Goal: Task Accomplishment & Management: Manage account settings

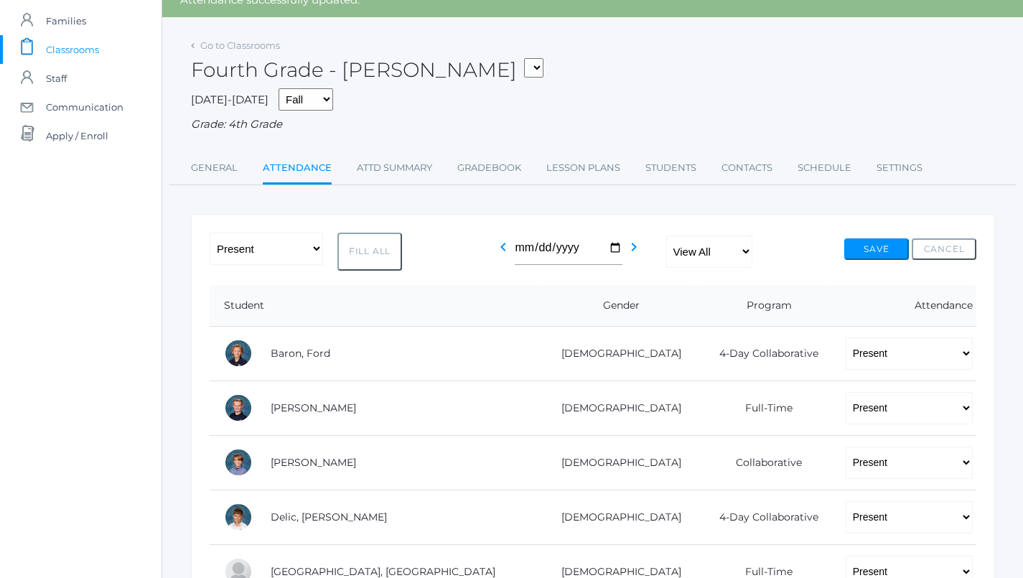
scroll to position [65, 0]
click at [574, 166] on link "Lesson Plans" at bounding box center [583, 168] width 74 height 29
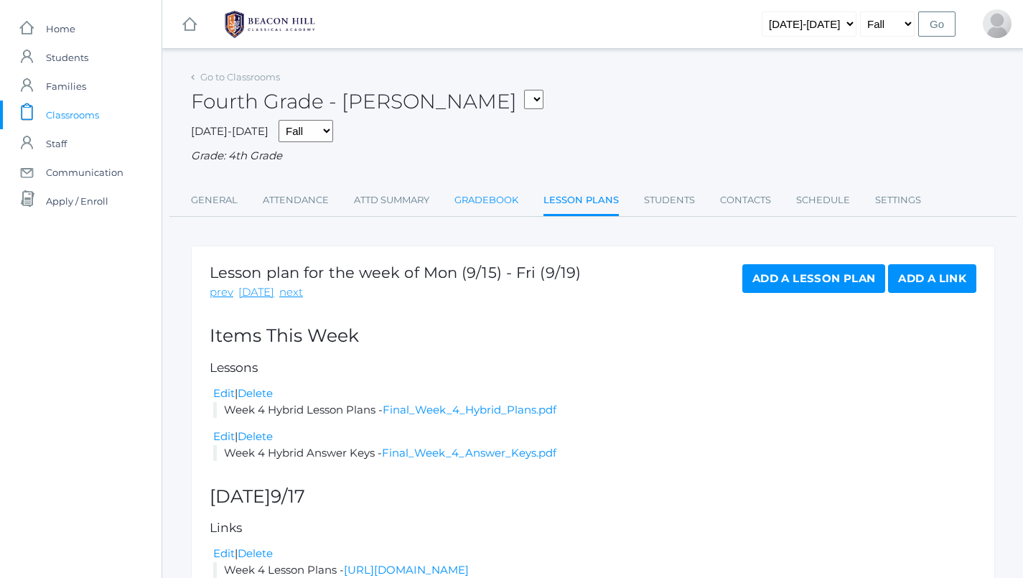
click at [506, 192] on link "Gradebook" at bounding box center [487, 200] width 64 height 29
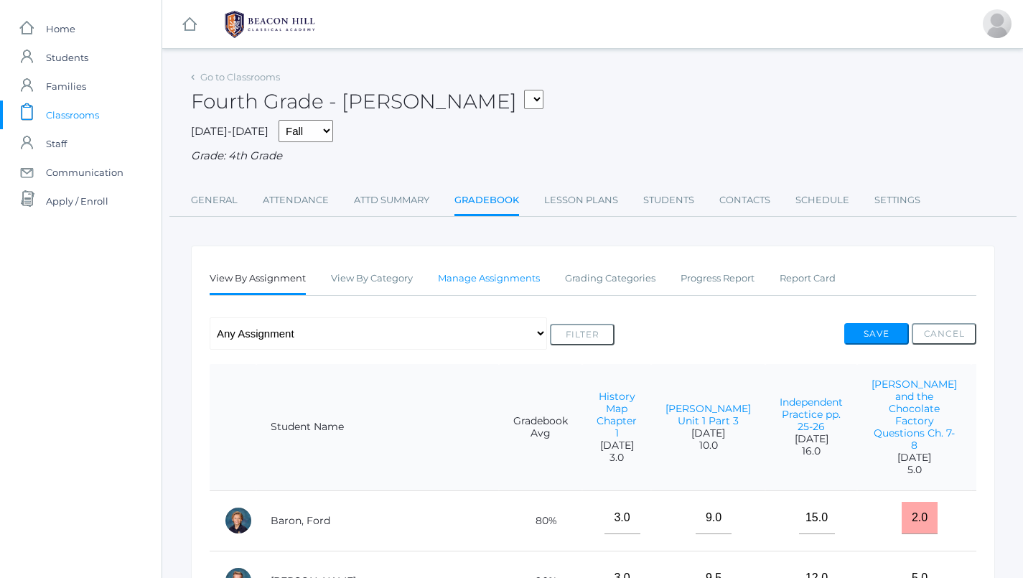
click at [475, 278] on link "Manage Assignments" at bounding box center [489, 278] width 102 height 29
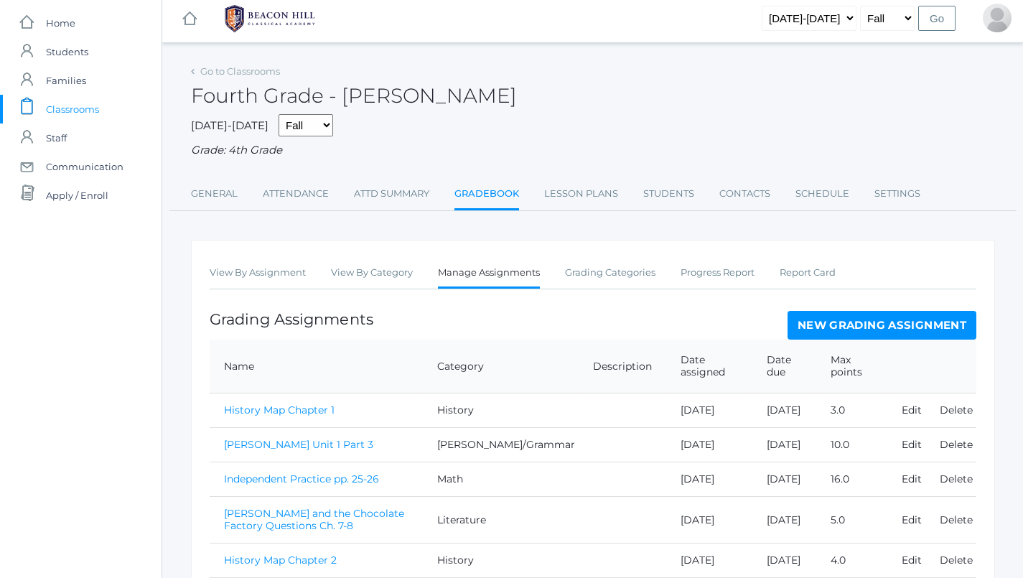
scroll to position [2, 0]
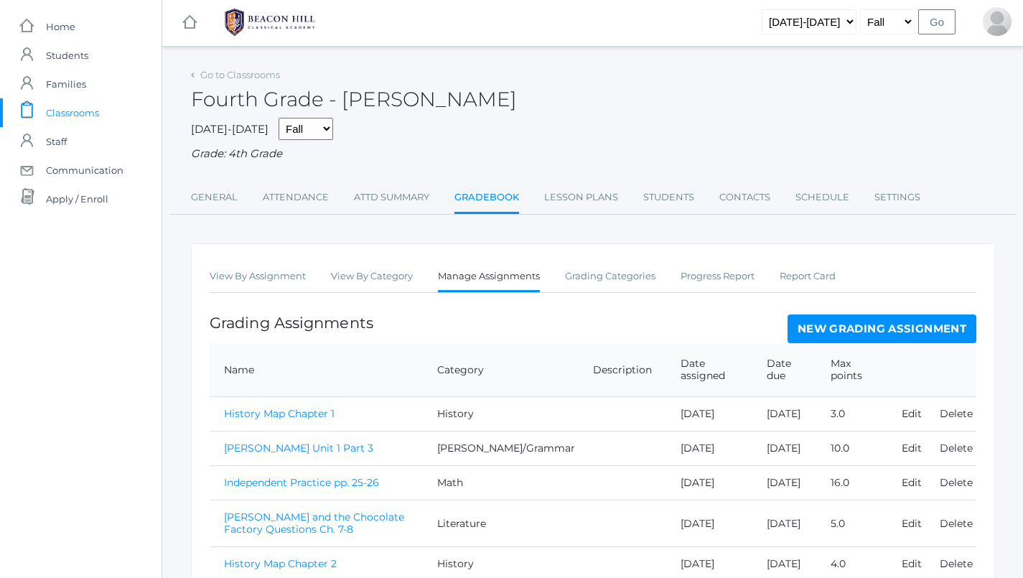
click at [812, 324] on link "New Grading Assignment" at bounding box center [882, 329] width 189 height 29
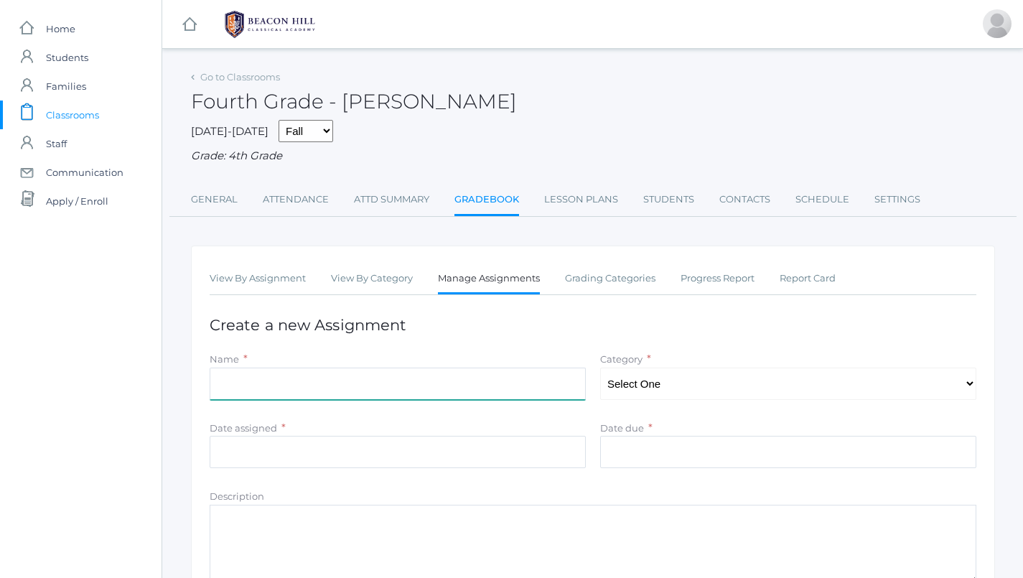
click at [391, 374] on input "Name" at bounding box center [398, 384] width 376 height 32
type input "Spelling Test- 2"
select select "1091"
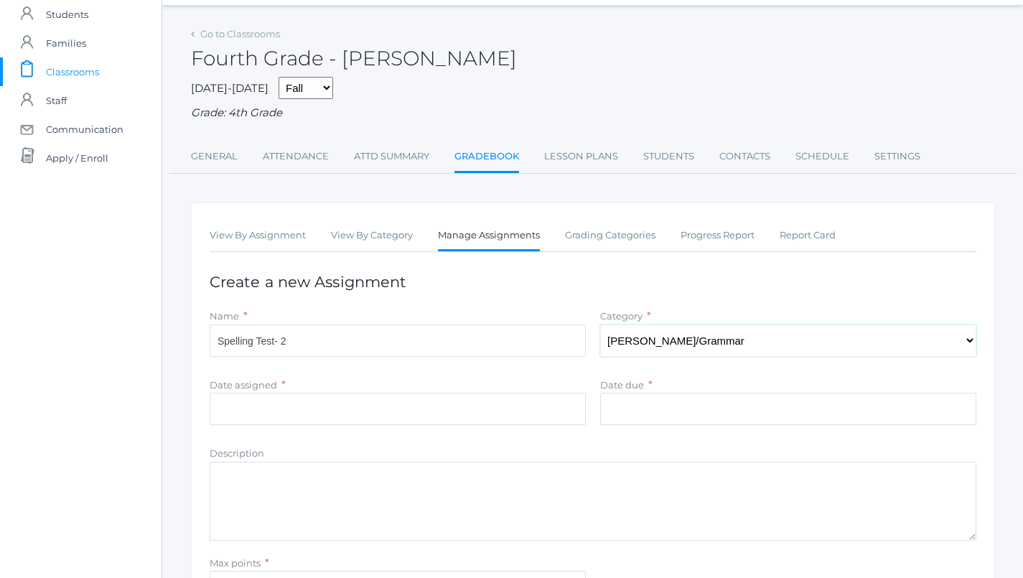
scroll to position [60, 0]
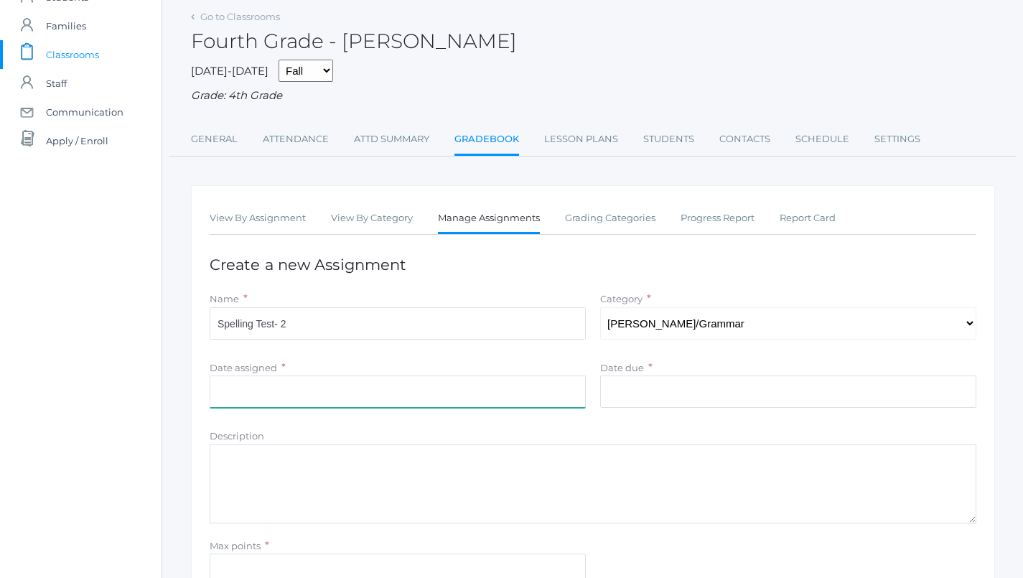
click at [505, 378] on input "Date assigned" at bounding box center [398, 392] width 376 height 32
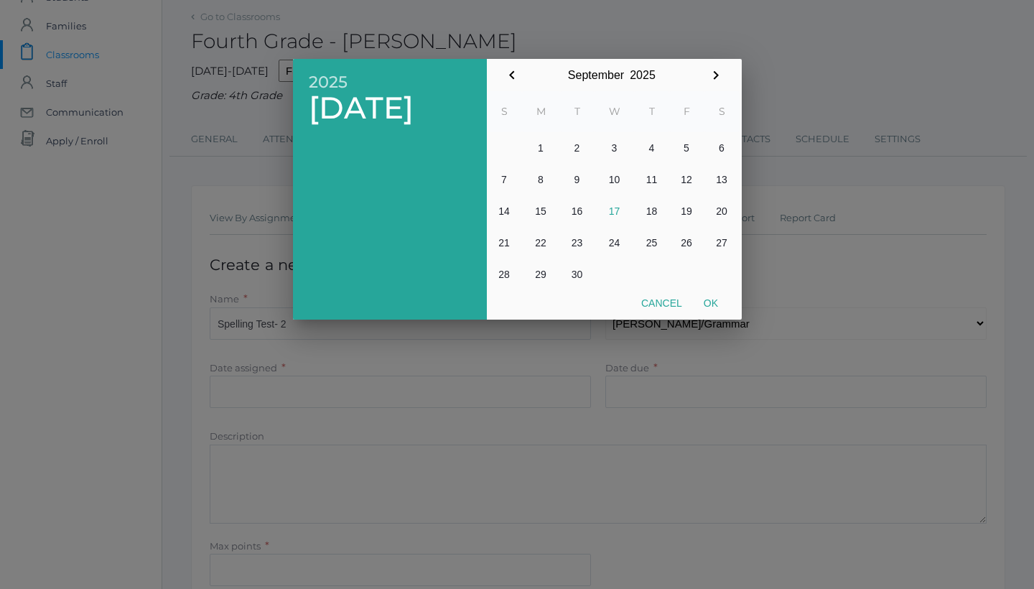
click at [576, 213] on button "16" at bounding box center [577, 211] width 34 height 32
click at [712, 306] on button "Ok" at bounding box center [711, 303] width 36 height 26
type input "[DATE]"
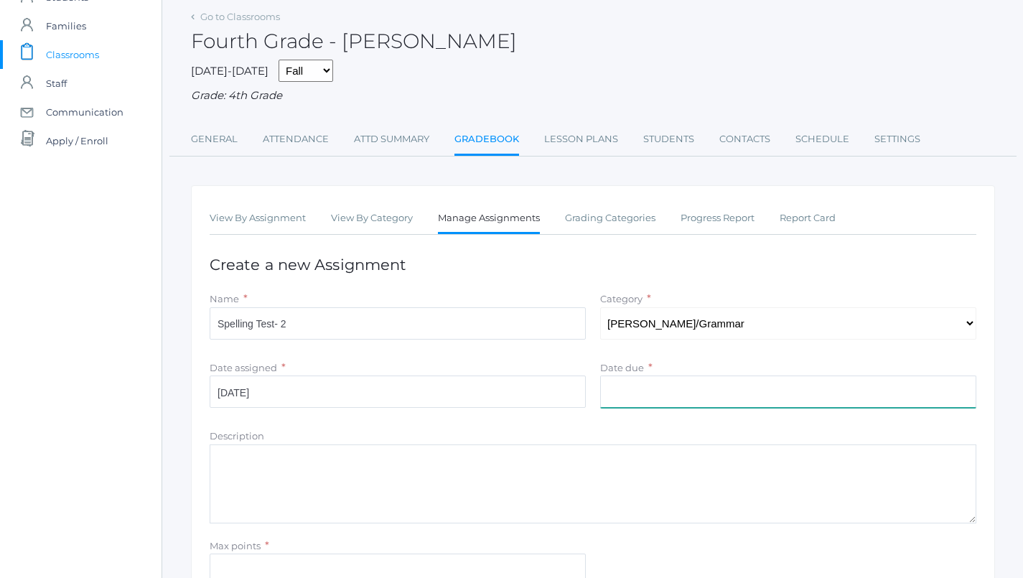
click at [702, 386] on input "Date due" at bounding box center [788, 392] width 376 height 32
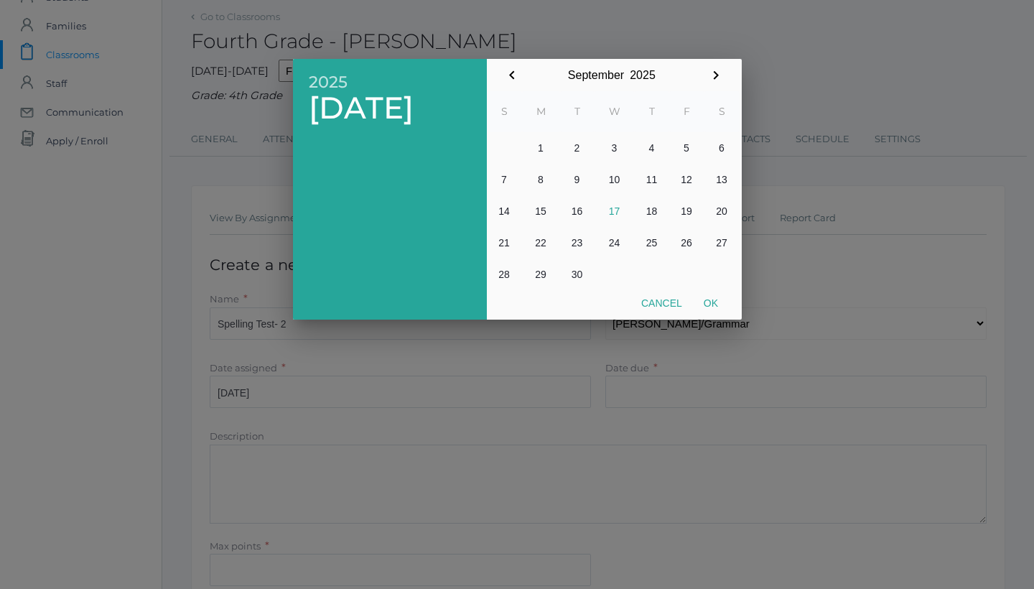
click at [573, 214] on button "16" at bounding box center [577, 211] width 34 height 32
click at [712, 304] on button "Ok" at bounding box center [711, 303] width 36 height 26
type input "[DATE]"
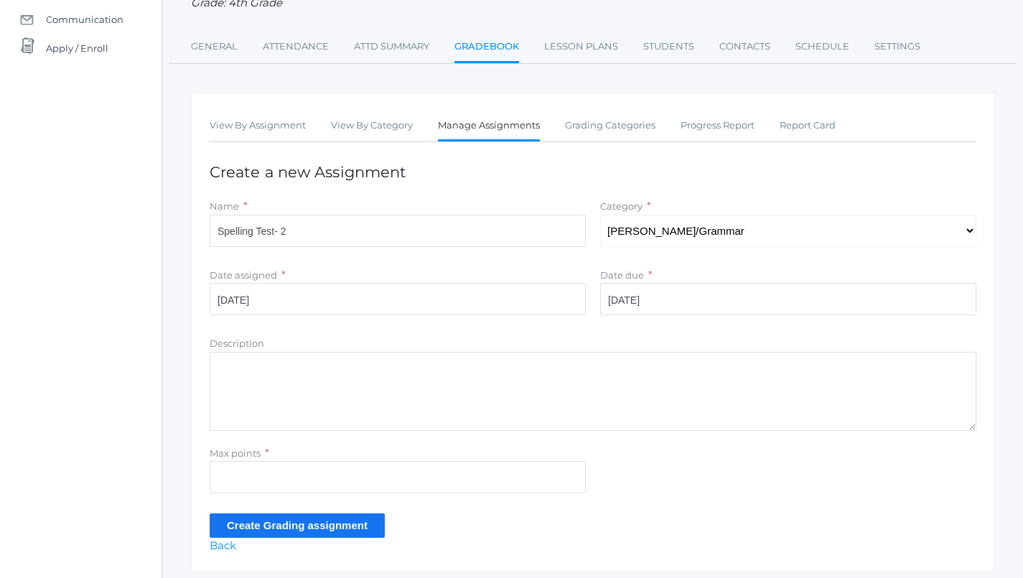
scroll to position [190, 0]
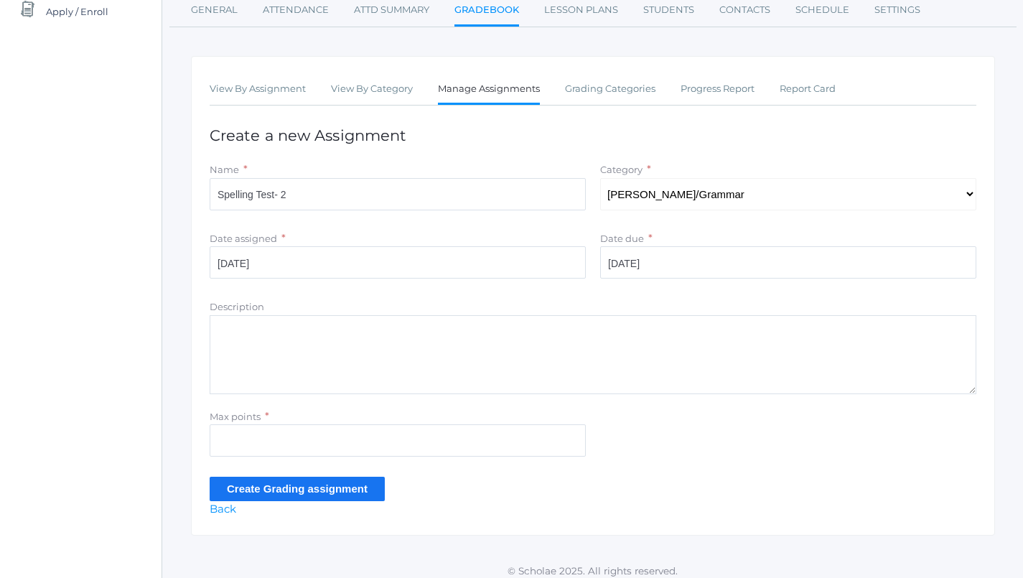
click at [442, 448] on div "Max points *" at bounding box center [397, 436] width 391 height 55
click at [441, 427] on input "Max points" at bounding box center [398, 440] width 376 height 32
type input "10"
click at [306, 189] on input "Spelling Test- 2" at bounding box center [398, 194] width 376 height 32
type input "Spelling Quiz 2"
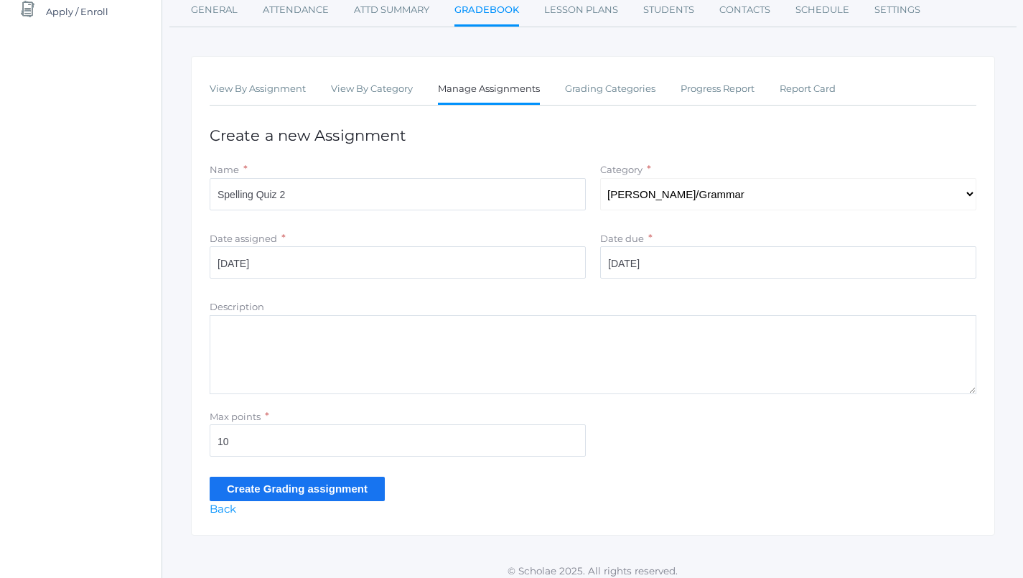
click at [274, 477] on input "Create Grading assignment" at bounding box center [297, 489] width 175 height 24
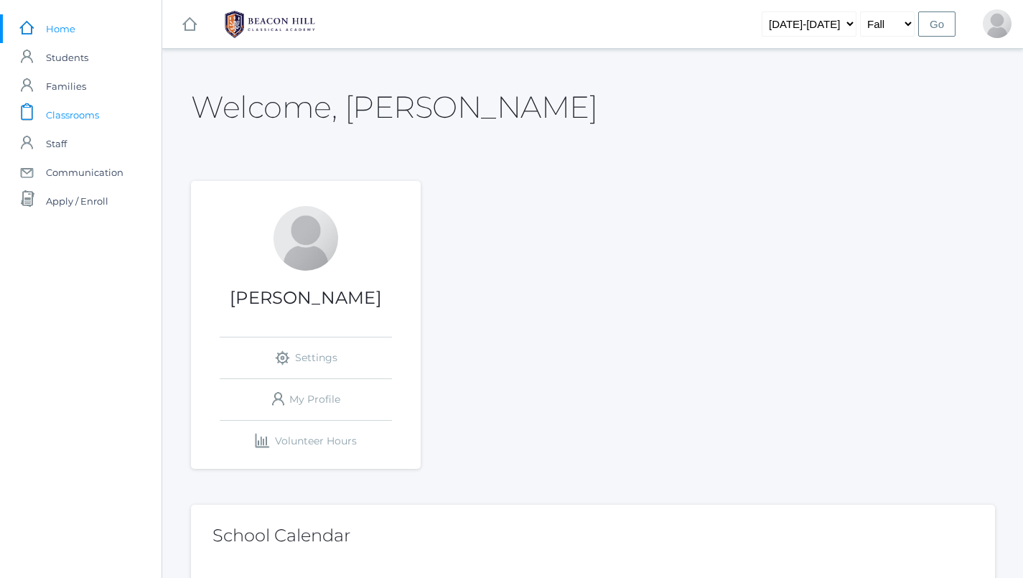
click at [93, 118] on span "Classrooms" at bounding box center [72, 115] width 53 height 29
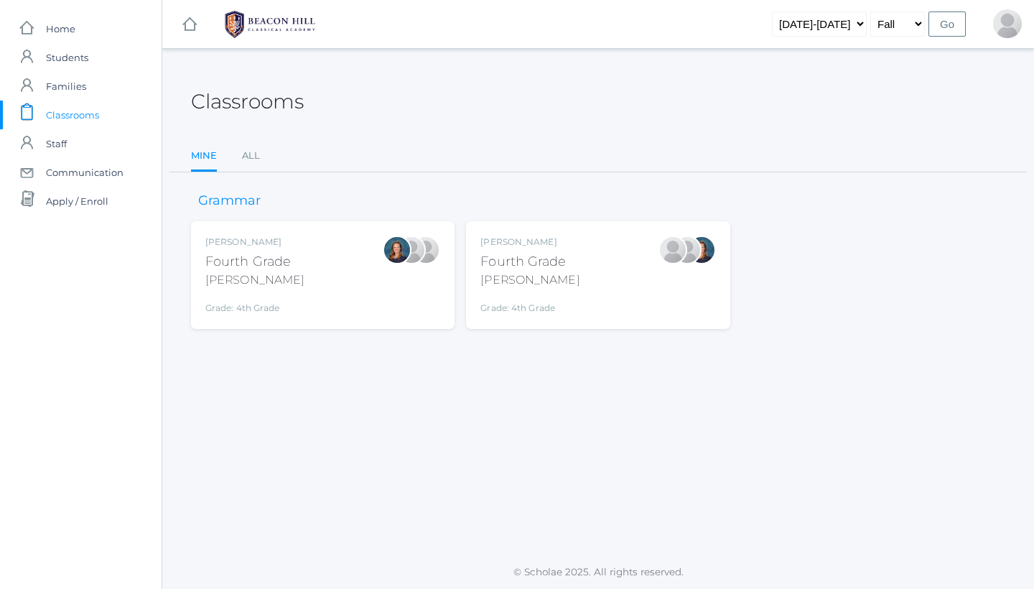
click at [326, 276] on div "Ellie Bradley Fourth Grade Bradley Grade: 4th Grade 04LA" at bounding box center [322, 275] width 235 height 79
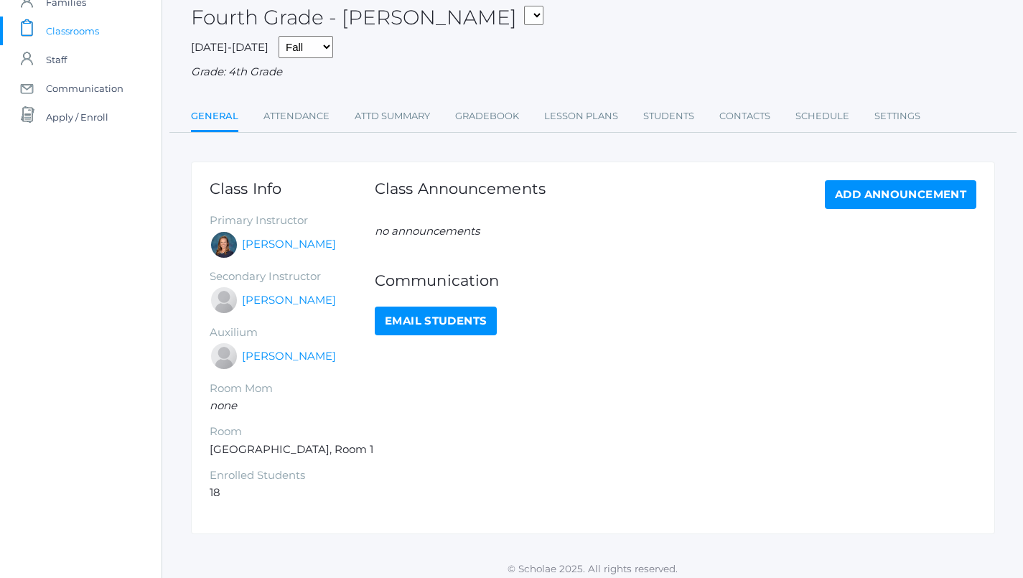
scroll to position [83, 0]
click at [504, 121] on link "Gradebook" at bounding box center [487, 117] width 64 height 29
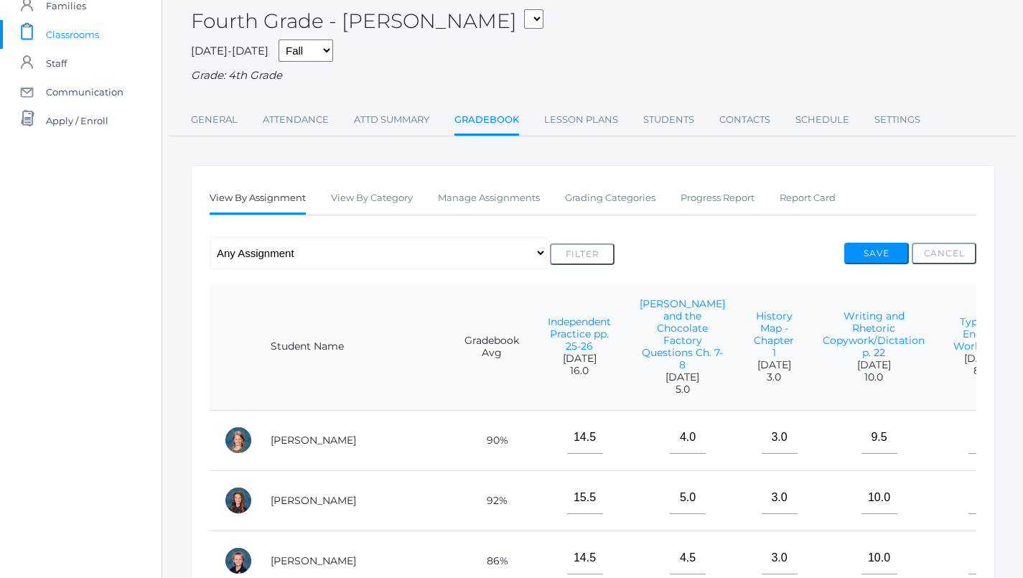
scroll to position [24, 0]
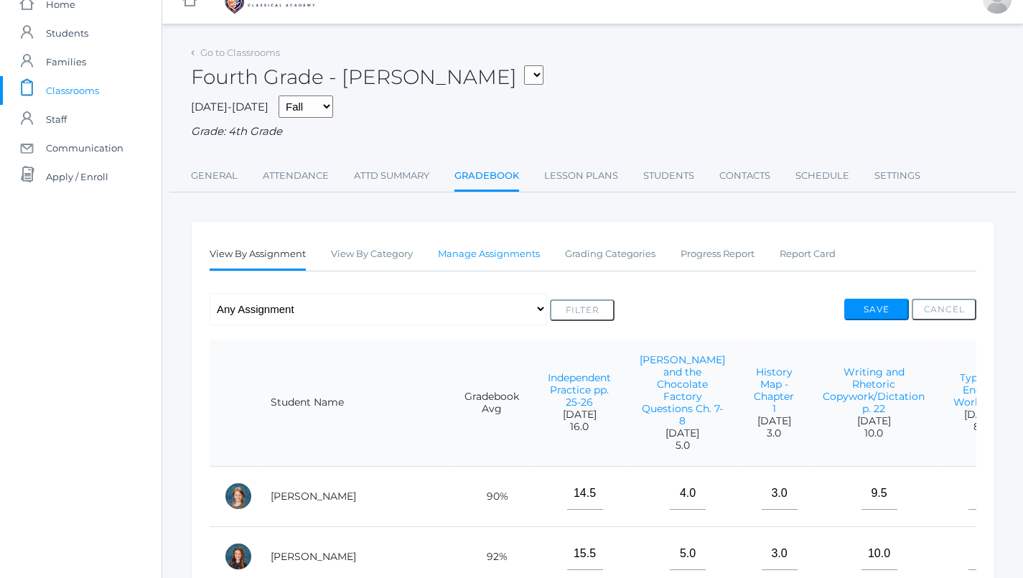
click at [477, 244] on link "Manage Assignments" at bounding box center [489, 254] width 102 height 29
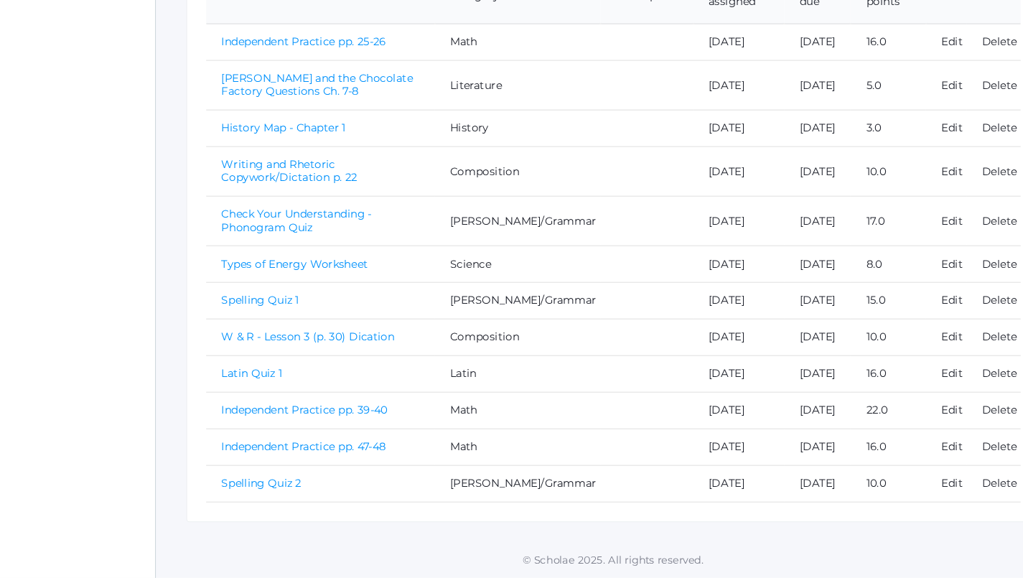
scroll to position [444, 0]
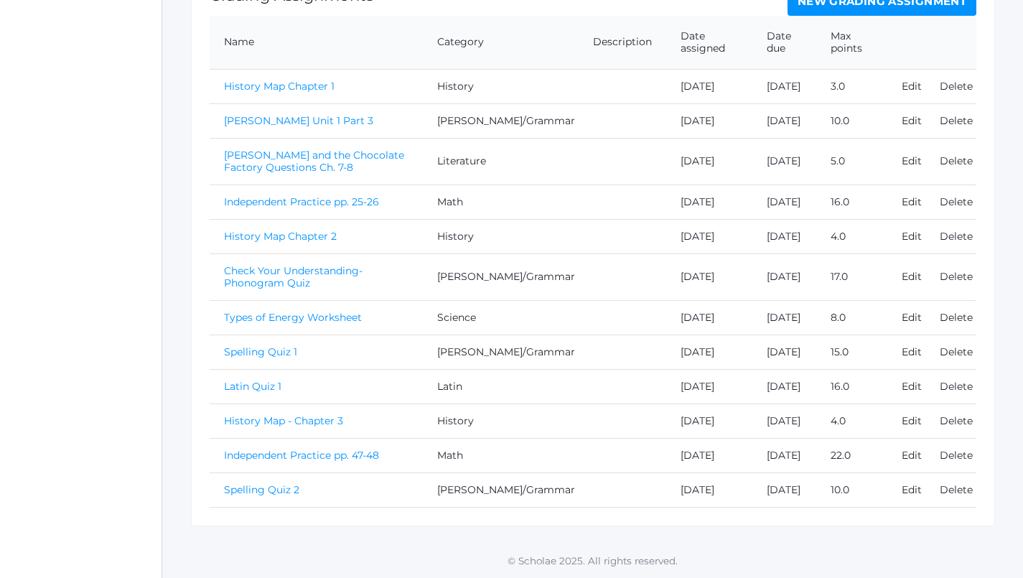
scroll to position [453, 0]
click at [261, 483] on link "Spelling Quiz 2" at bounding box center [261, 489] width 75 height 13
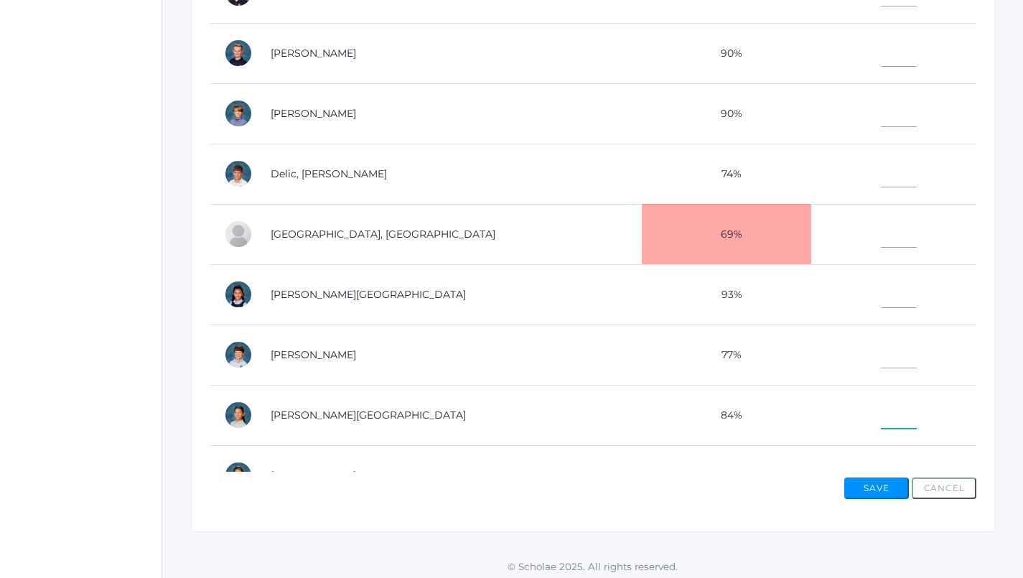
click at [881, 419] on input"] "text" at bounding box center [899, 412] width 36 height 32
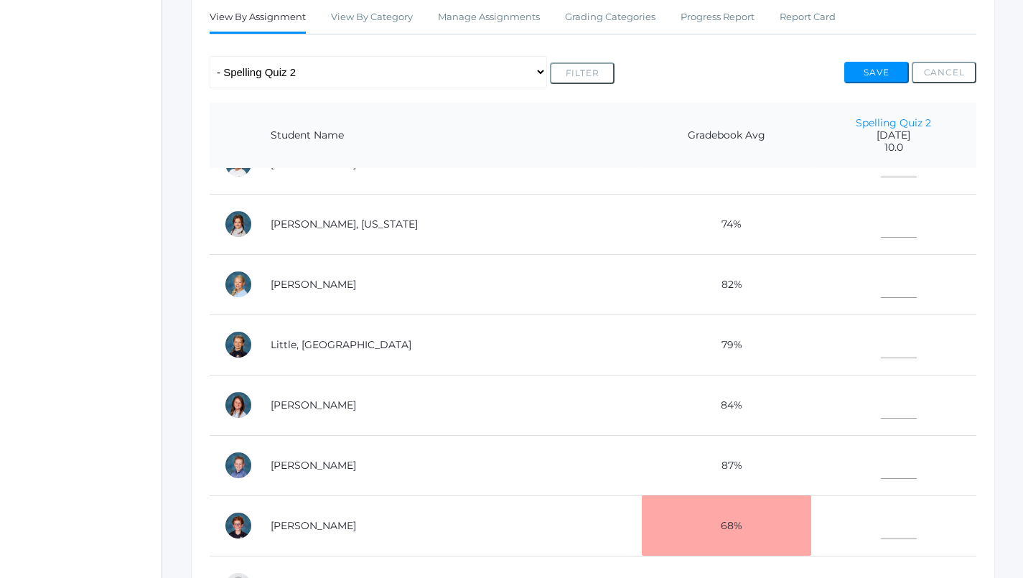
scroll to position [297, 0]
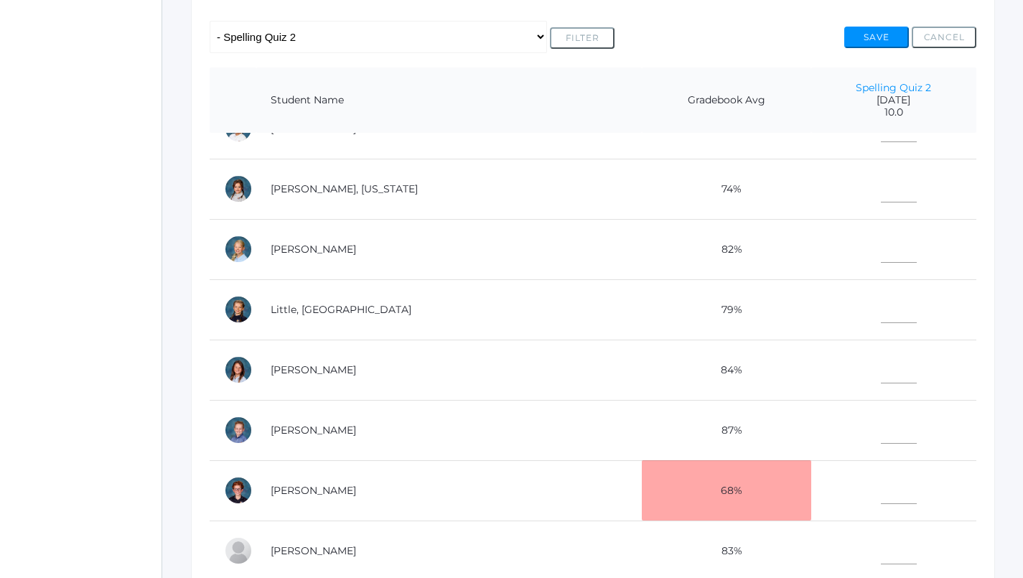
type input"] "10"
click at [881, 416] on input"] "text" at bounding box center [899, 427] width 36 height 32
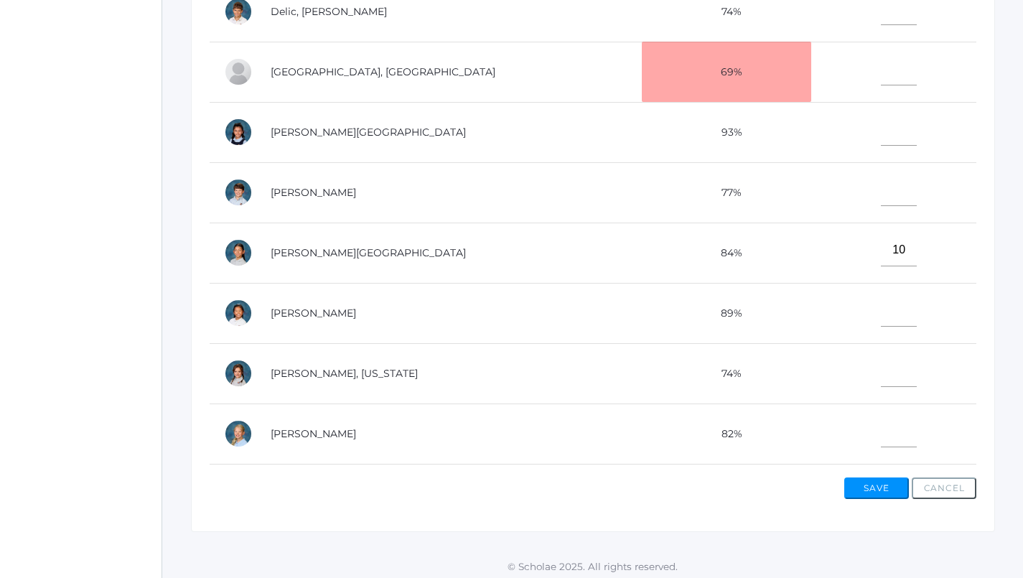
scroll to position [110, 0]
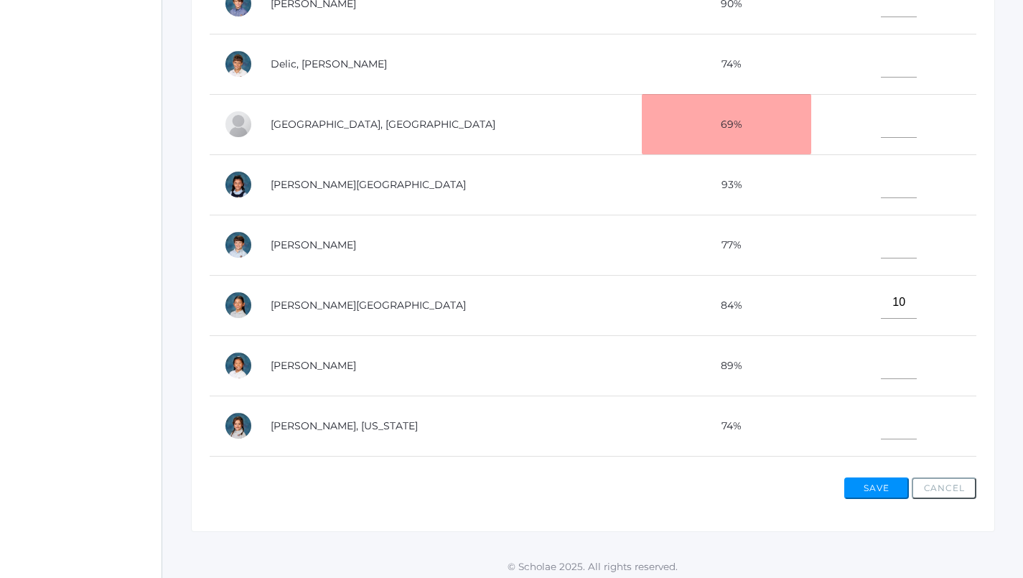
type input"] "9"
click at [881, 187] on input"] "text" at bounding box center [899, 182] width 36 height 32
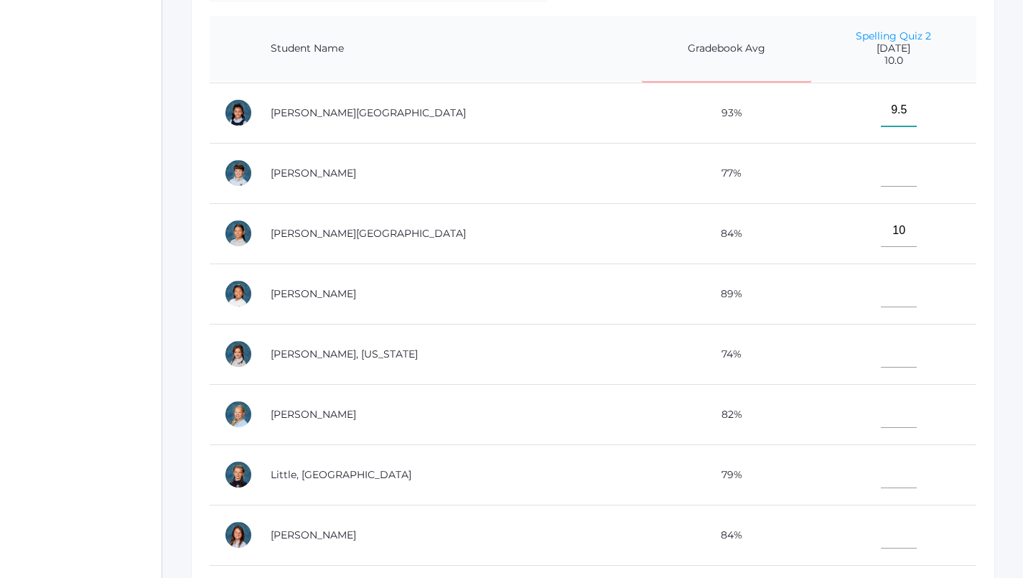
scroll to position [352, 0]
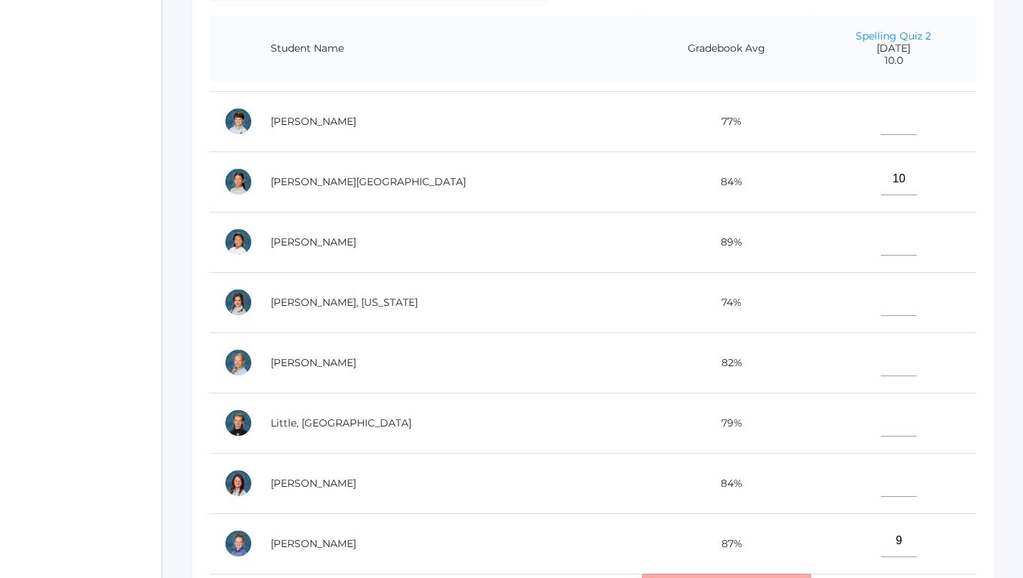
type input"] "9.5"
click at [881, 297] on input"] "text" at bounding box center [899, 300] width 36 height 32
click at [881, 365] on input"] "text" at bounding box center [899, 360] width 36 height 32
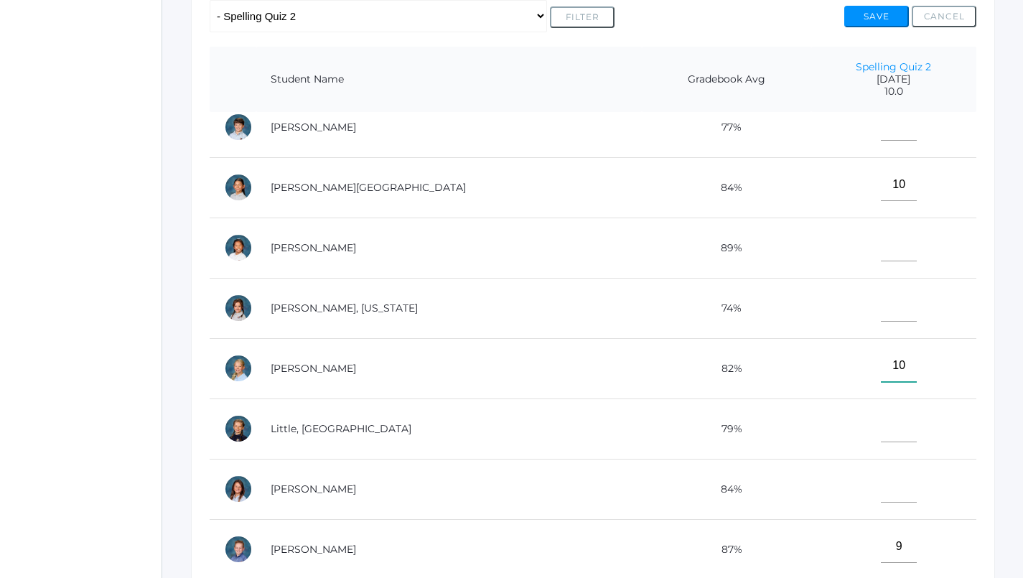
scroll to position [0, 0]
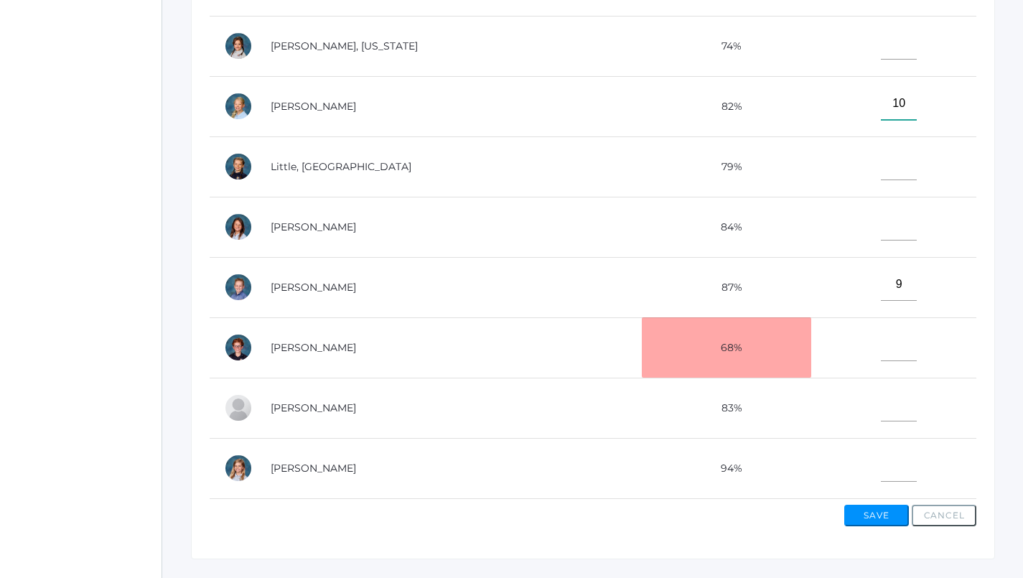
type input"] "10"
click at [881, 450] on input"] "text" at bounding box center [899, 466] width 36 height 32
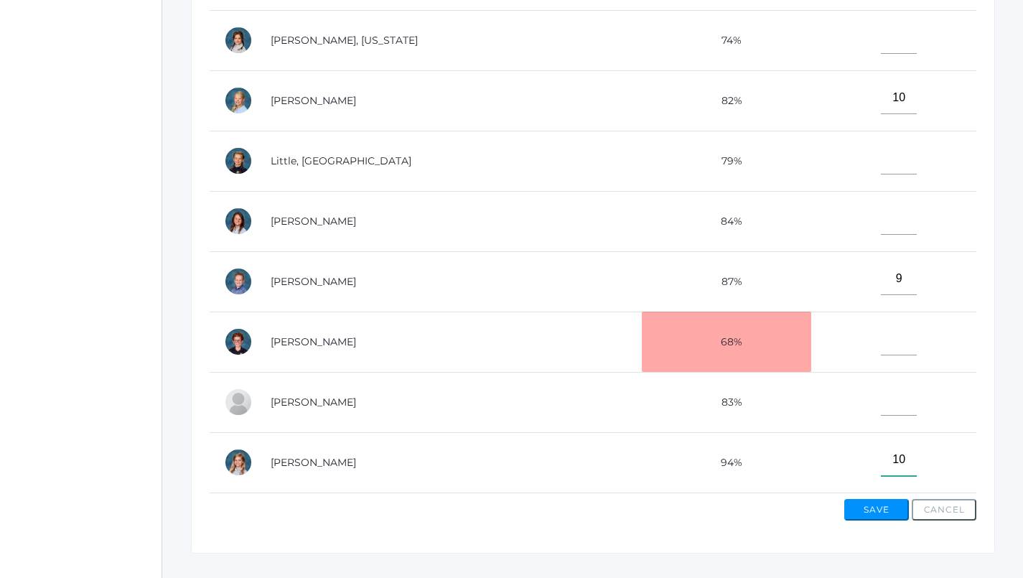
type input"] "10"
click at [881, 152] on input"] "text" at bounding box center [899, 158] width 36 height 32
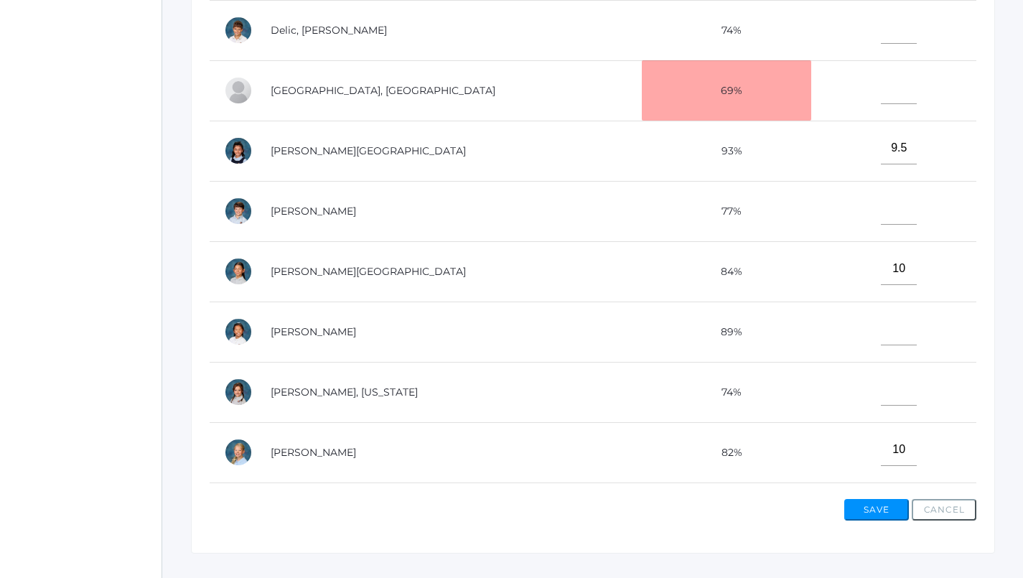
scroll to position [163, 0]
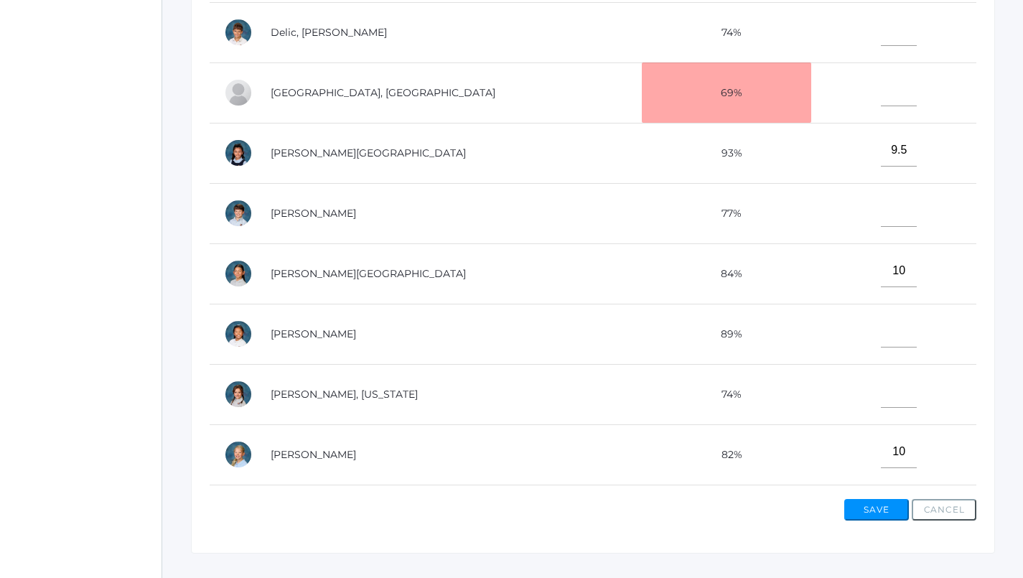
type input"] "9.5"
click at [881, 208] on input"] "text" at bounding box center [899, 211] width 36 height 32
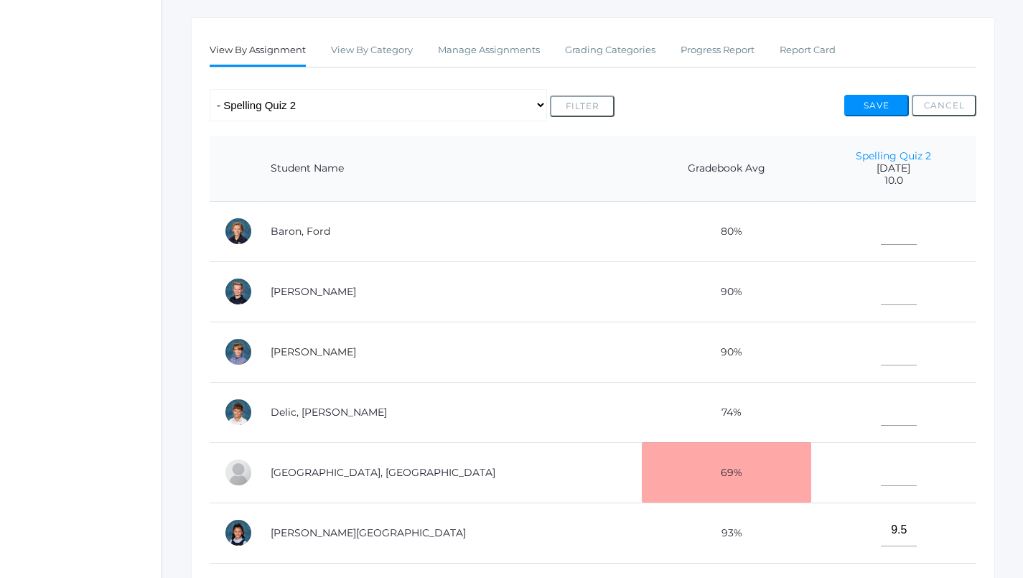
scroll to position [225, 0]
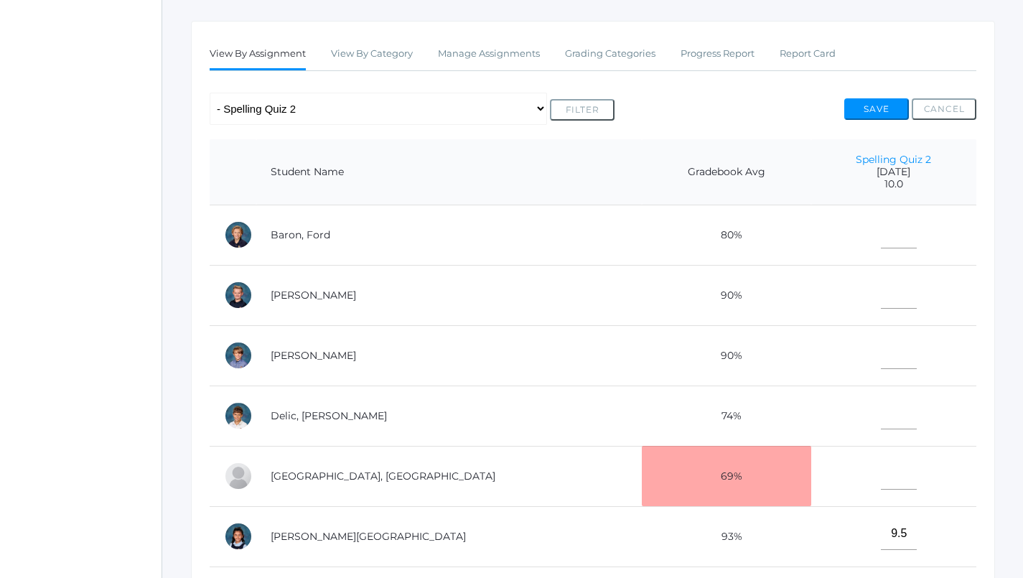
type input"] "8"
click at [881, 224] on input"] "text" at bounding box center [899, 232] width 36 height 32
type input"] "10"
click at [881, 299] on input"] "text" at bounding box center [899, 292] width 36 height 32
type input"] "9"
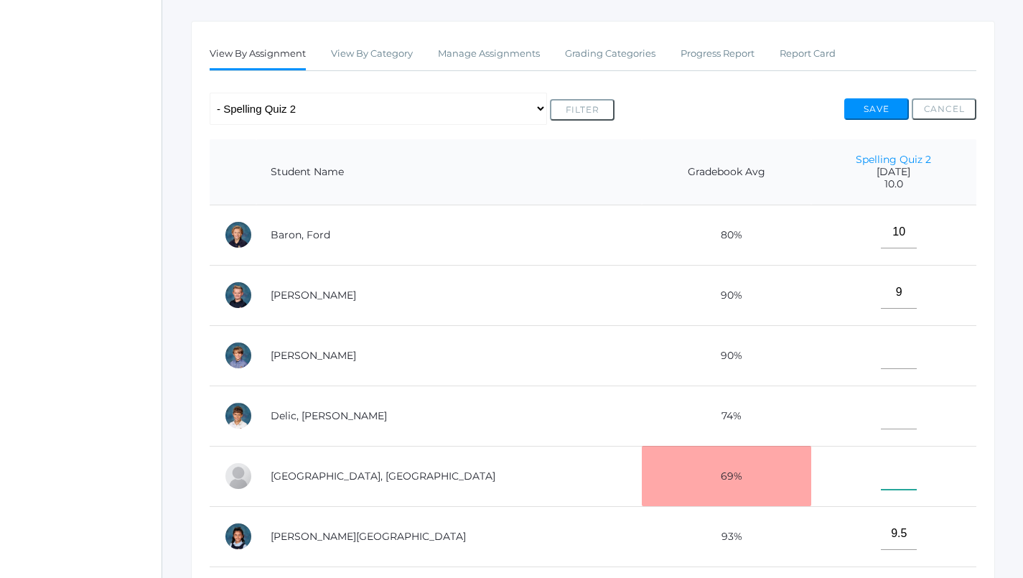
click at [881, 482] on input"] "text" at bounding box center [899, 473] width 36 height 32
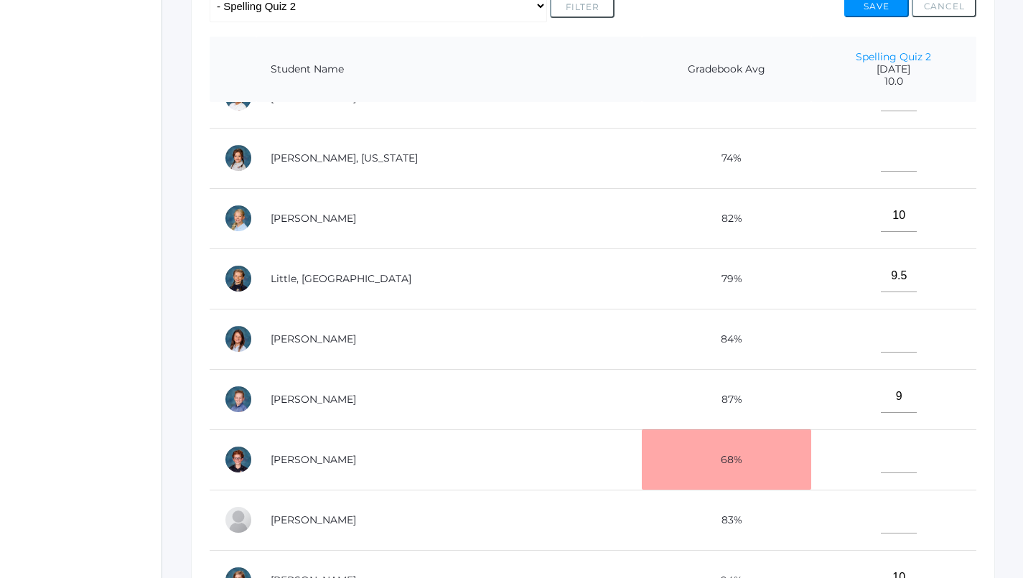
scroll to position [329, 0]
type input"] "10"
click at [862, 456] on td at bounding box center [894, 458] width 166 height 60
click at [881, 439] on input"] "text" at bounding box center [899, 455] width 36 height 32
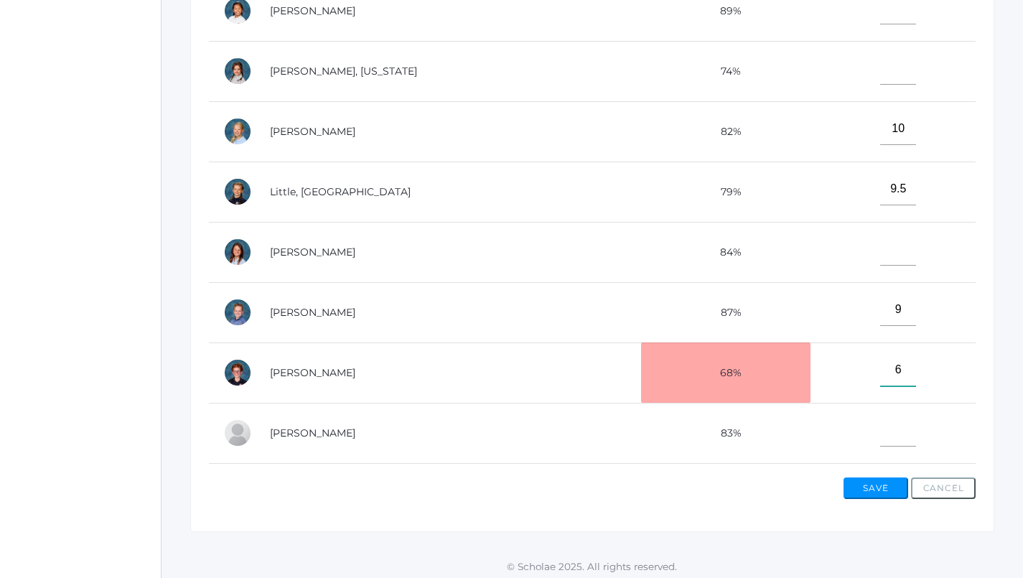
scroll to position [466, 0]
type input"] "6"
click at [880, 241] on input"] "text" at bounding box center [898, 248] width 36 height 32
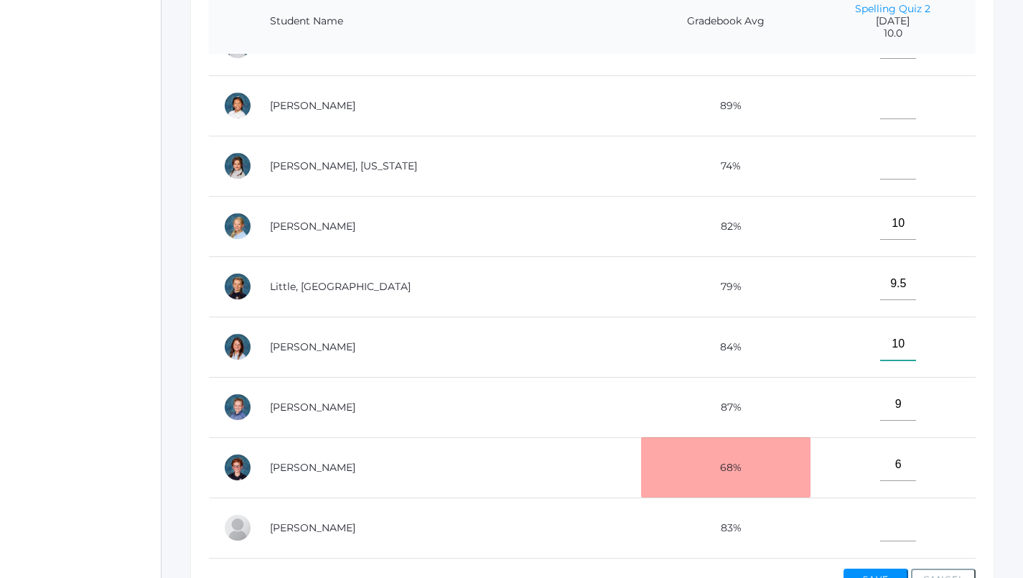
scroll to position [438, 0]
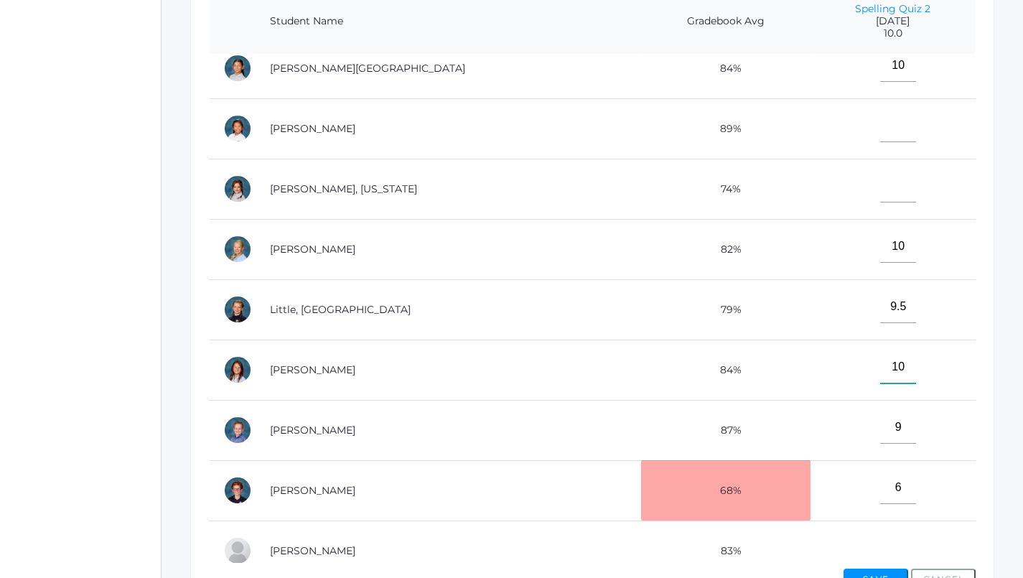
type input"] "10"
click at [880, 178] on input"] "text" at bounding box center [898, 186] width 36 height 32
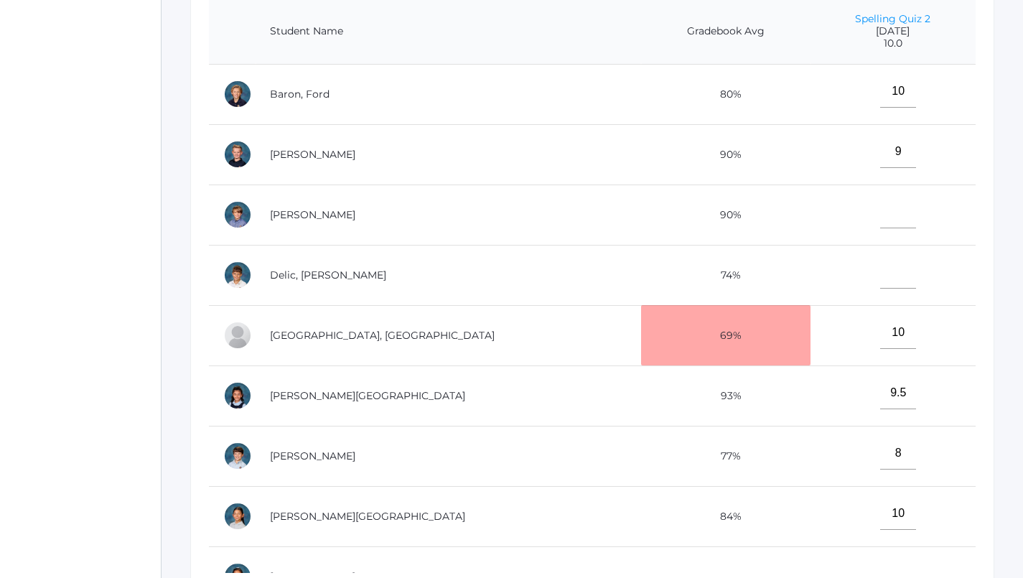
scroll to position [365, 1]
type input"] "10"
click at [858, 225] on td at bounding box center [894, 215] width 166 height 60
click at [880, 221] on input"] "text" at bounding box center [898, 212] width 36 height 32
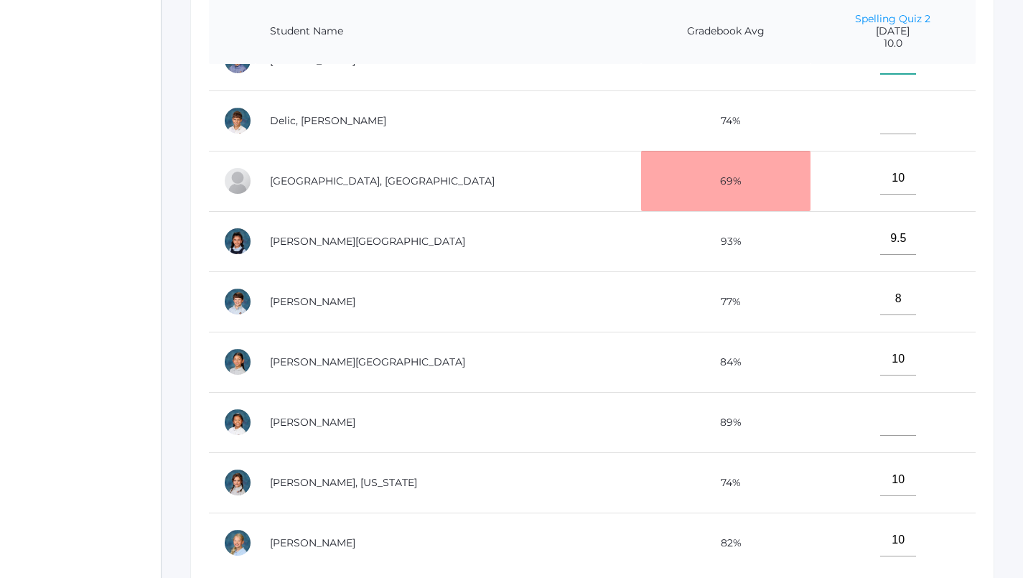
scroll to position [173, 0]
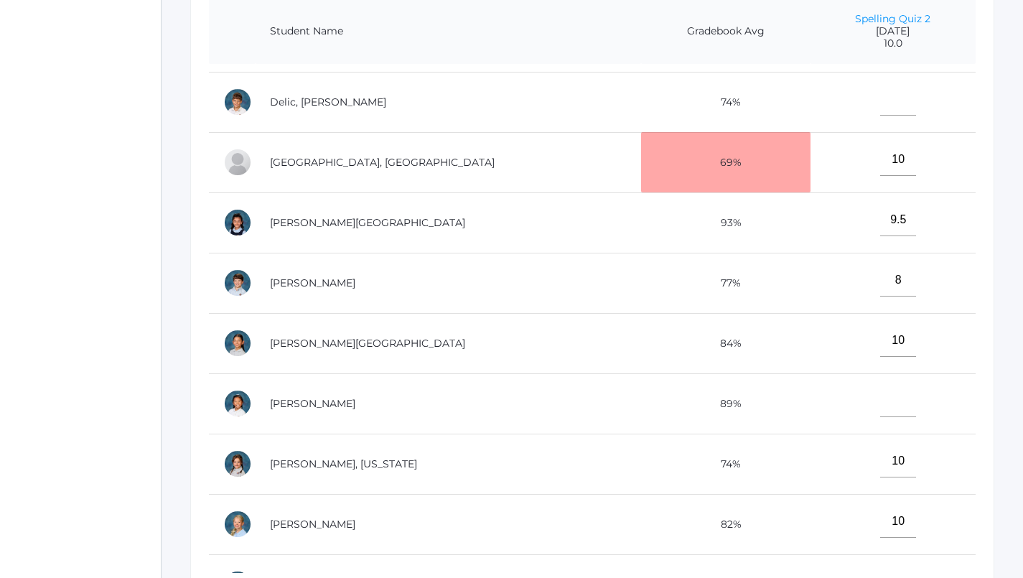
type input"] "10"
click at [880, 393] on input"] "text" at bounding box center [898, 401] width 36 height 32
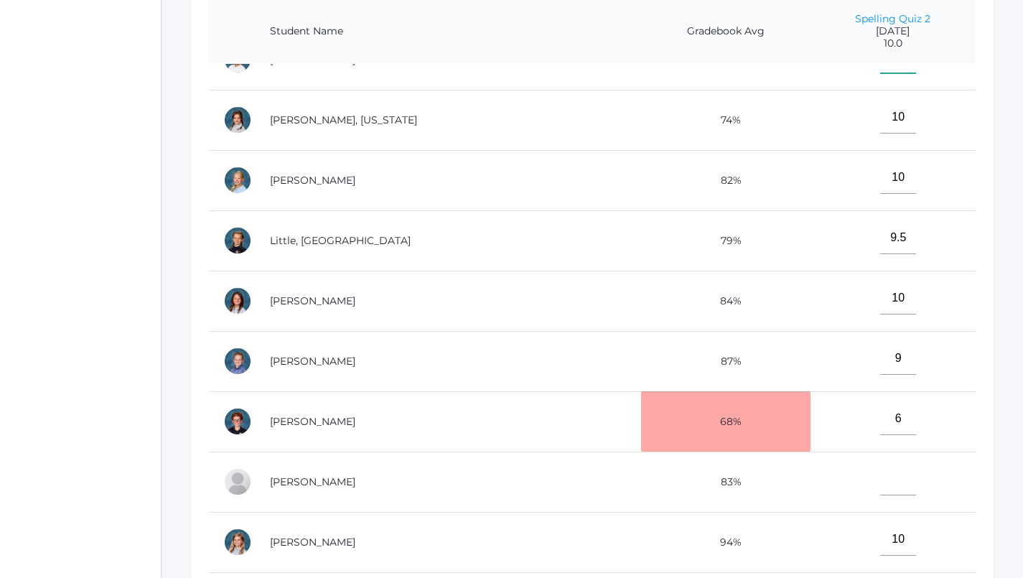
scroll to position [528, 0]
type input"] "10"
click at [880, 476] on input"] "text" at bounding box center [898, 479] width 36 height 32
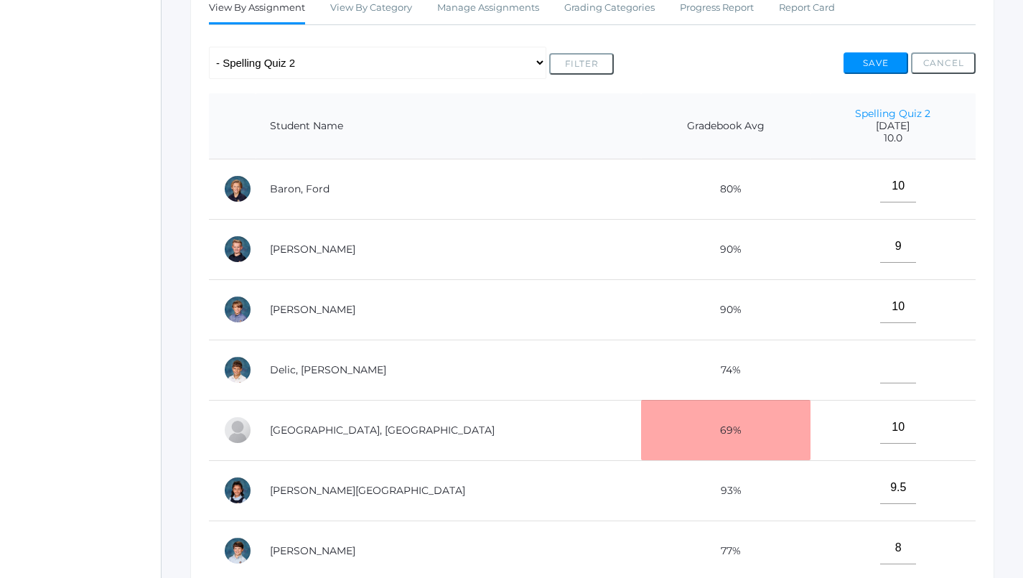
scroll to position [0, 0]
type input"] "6"
click at [870, 54] on button "Save" at bounding box center [876, 63] width 65 height 22
